Goal: Find specific page/section: Find specific page/section

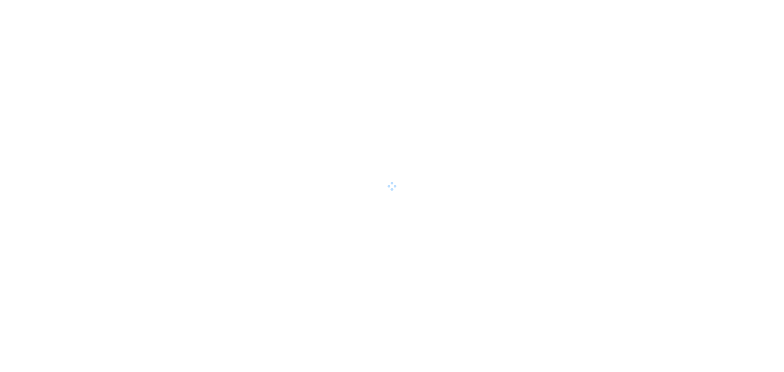
drag, startPoint x: 0, startPoint y: 0, endPoint x: 158, endPoint y: 7, distance: 158.2
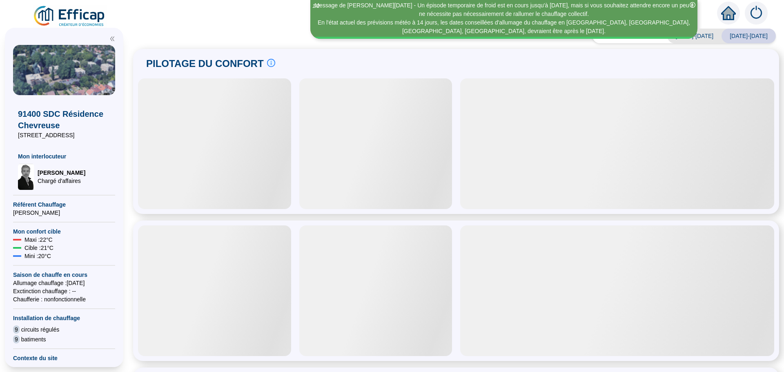
drag, startPoint x: 158, startPoint y: 7, endPoint x: 741, endPoint y: 65, distance: 585.7
click at [741, 65] on div "PILOTAGE DU CONFORT Le pilotage du confort est fondamental pour le confort de t…" at bounding box center [456, 64] width 636 height 20
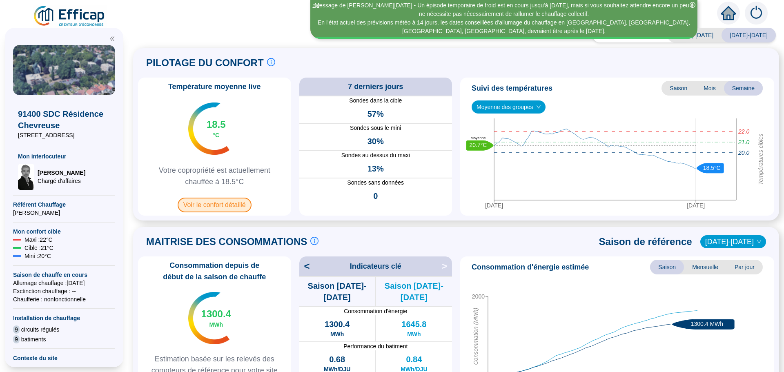
click at [218, 201] on span "Voir le confort détaillé" at bounding box center [215, 205] width 74 height 15
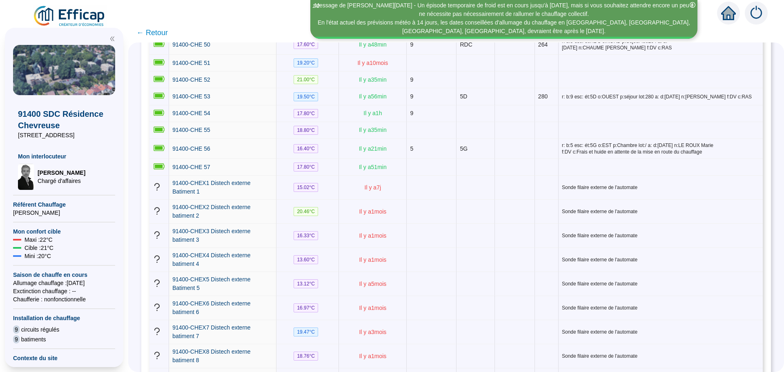
scroll to position [1160, 0]
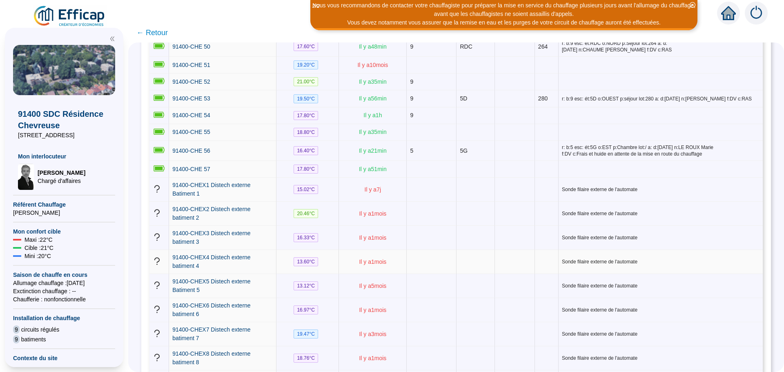
click at [704, 250] on td "Sonde filaire externe de l'automate" at bounding box center [661, 262] width 204 height 24
